Goal: Use online tool/utility: Use online tool/utility

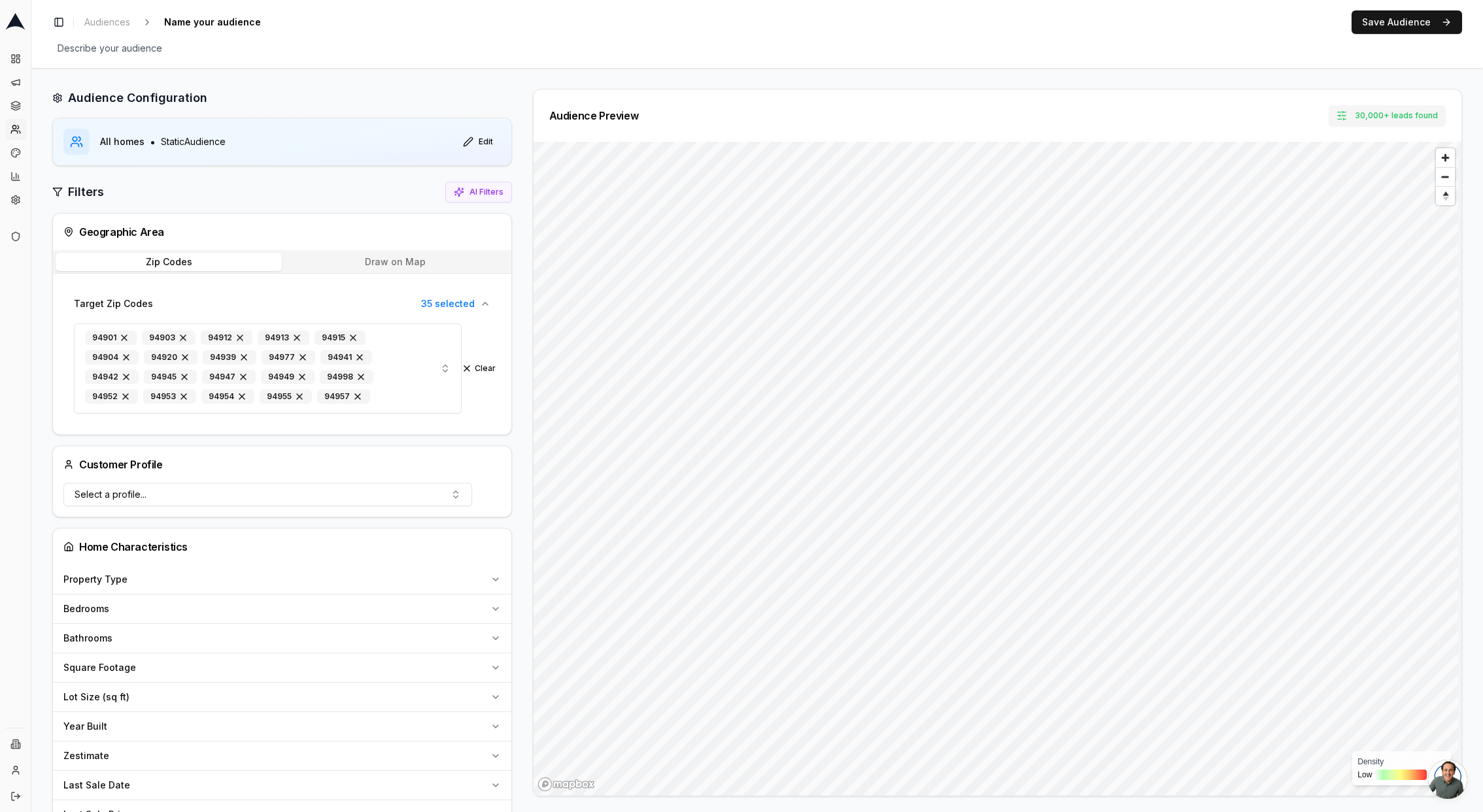
scroll to position [100, 0]
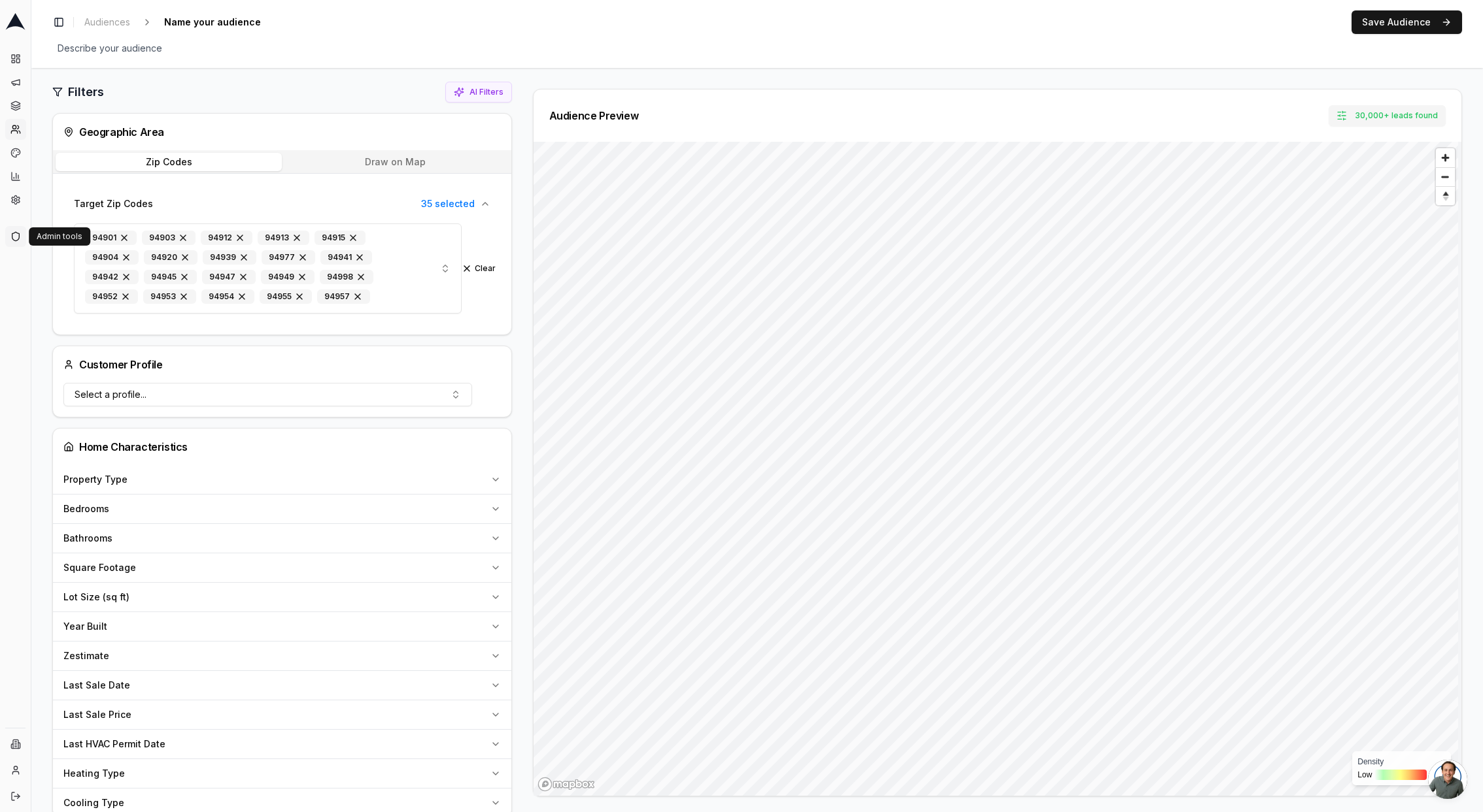
click at [19, 239] on icon at bounding box center [16, 236] width 7 height 9
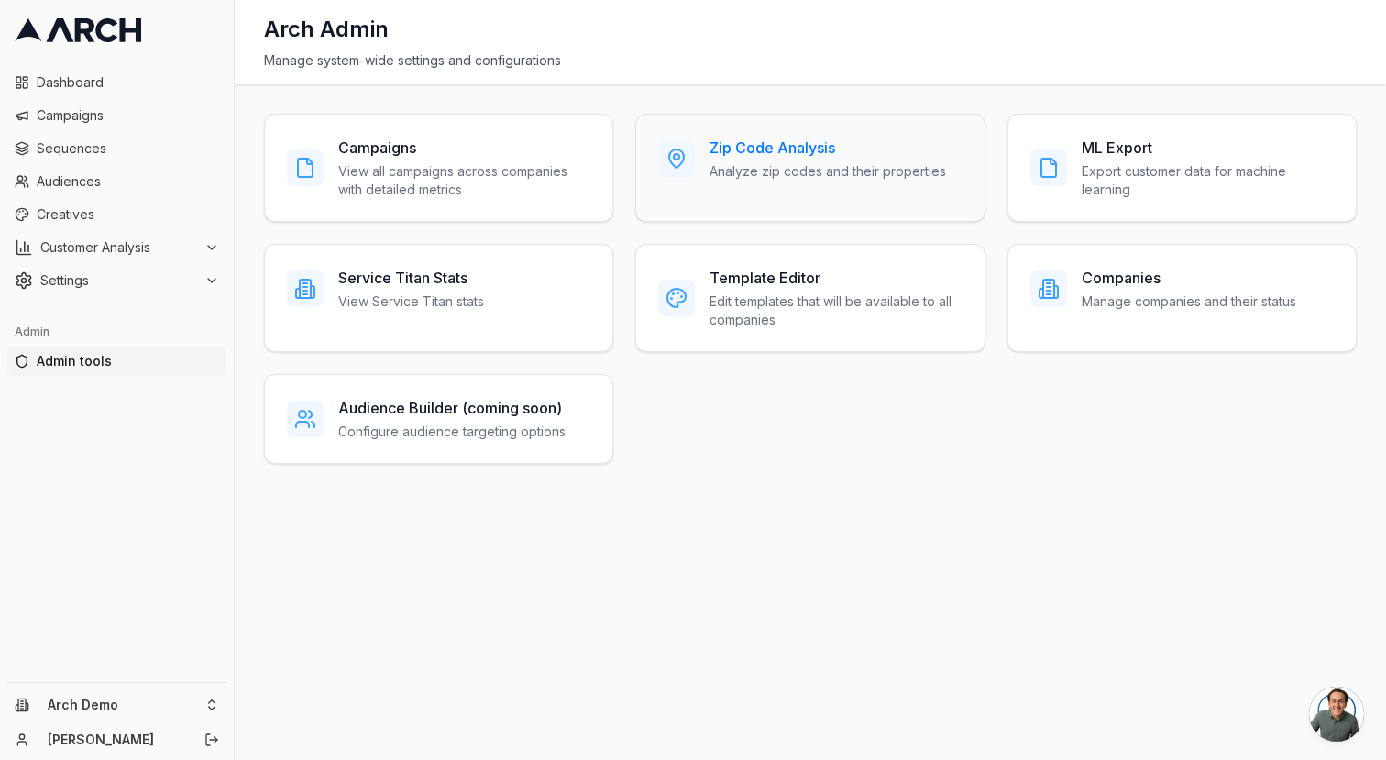
click at [801, 169] on p "Analyze zip codes and their properties" at bounding box center [827, 171] width 236 height 18
